Goal: Manage account settings

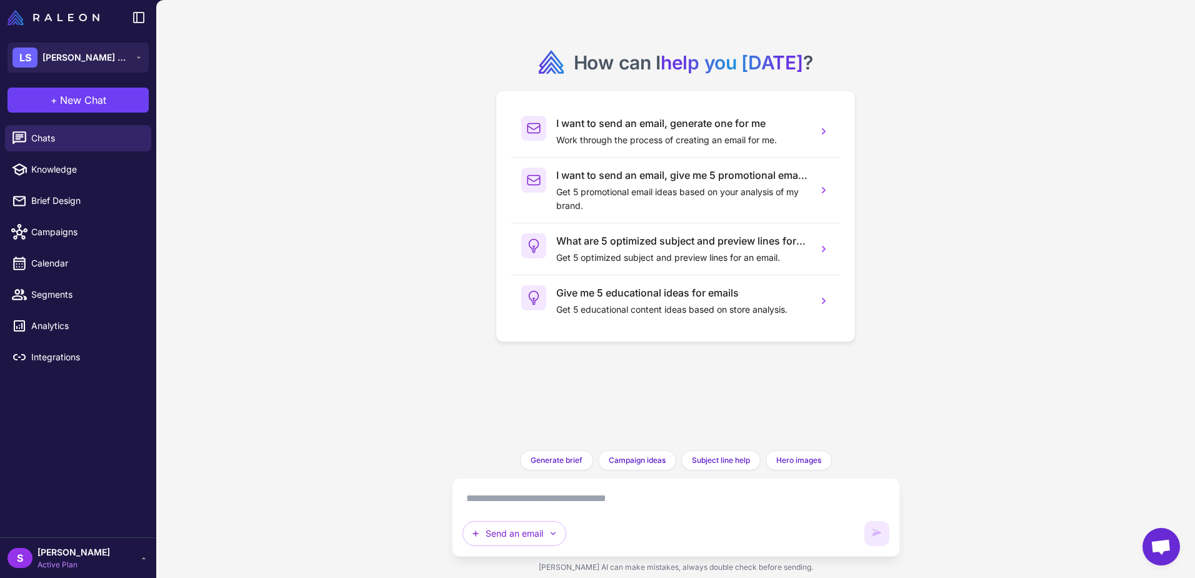
click at [63, 557] on span "Salem McLaughlin" at bounding box center [74, 552] width 73 height 14
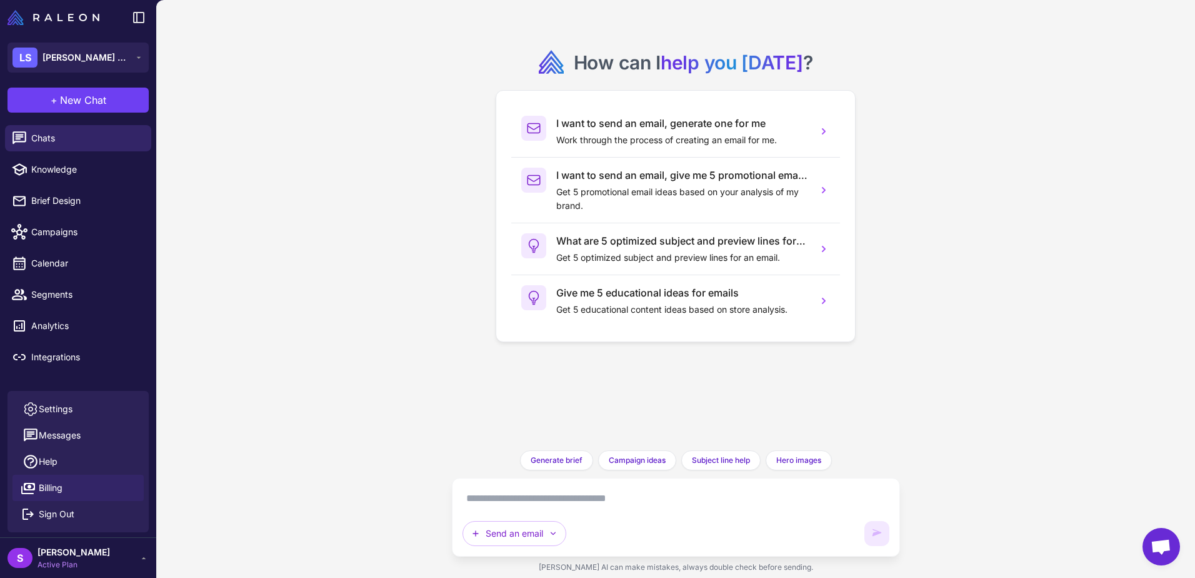
click at [71, 488] on link "Billing" at bounding box center [78, 487] width 131 height 26
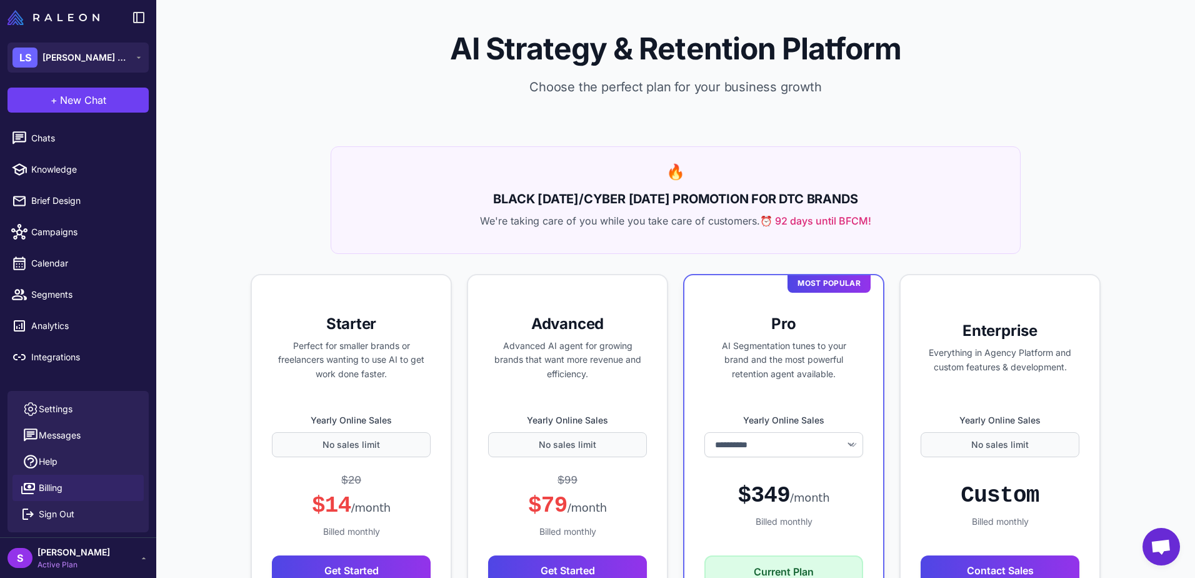
select select "******"
click at [73, 487] on link "Billing" at bounding box center [78, 487] width 131 height 26
click at [1031, 118] on div "AI Strategy & Retention Platform Choose the perfect plan for your business grow…" at bounding box center [675, 73] width 1039 height 146
click at [416, 102] on div "AI Strategy & Retention Platform Choose the perfect plan for your business grow…" at bounding box center [675, 73] width 1039 height 146
